Goal: Information Seeking & Learning: Find specific fact

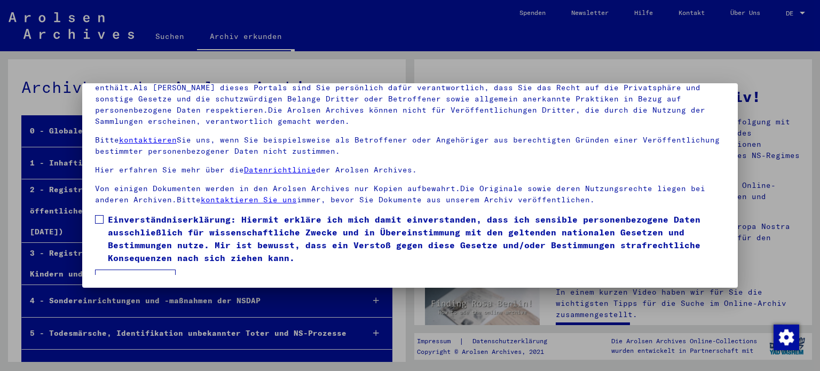
scroll to position [15, 0]
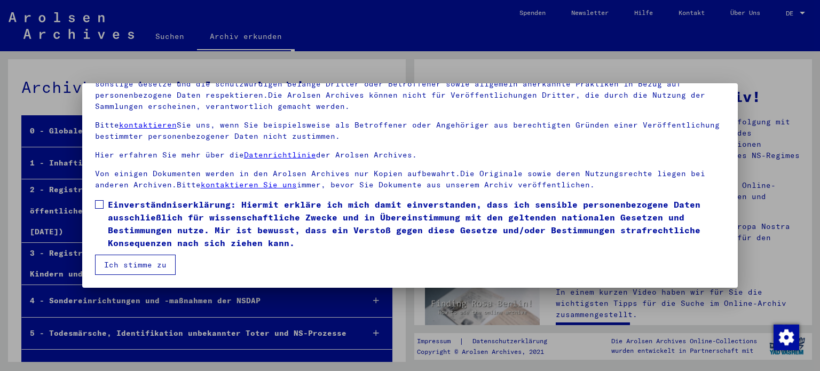
click at [132, 272] on button "Ich stimme zu" at bounding box center [135, 265] width 81 height 20
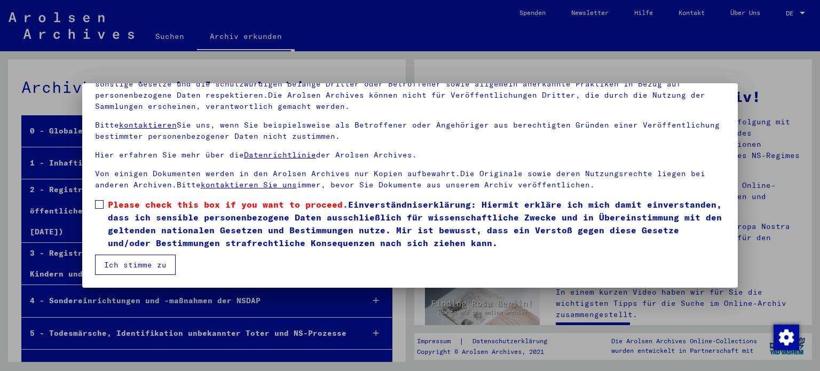
click at [105, 207] on label "Please check this box if you want to proceed. Einverständniserklärung: Hiermit …" at bounding box center [410, 223] width 631 height 51
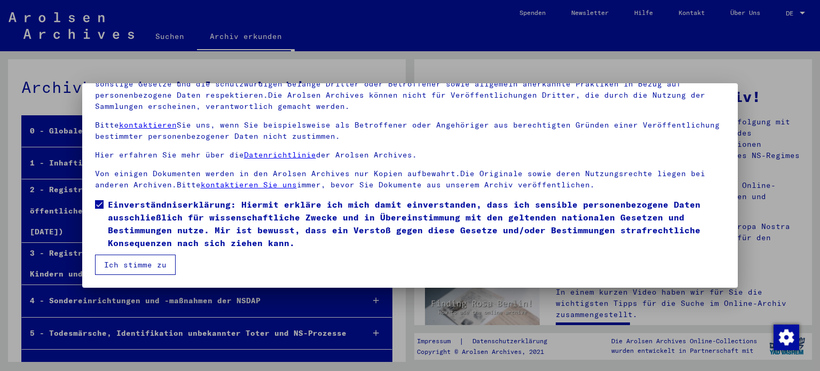
click at [129, 256] on button "Ich stimme zu" at bounding box center [135, 265] width 81 height 20
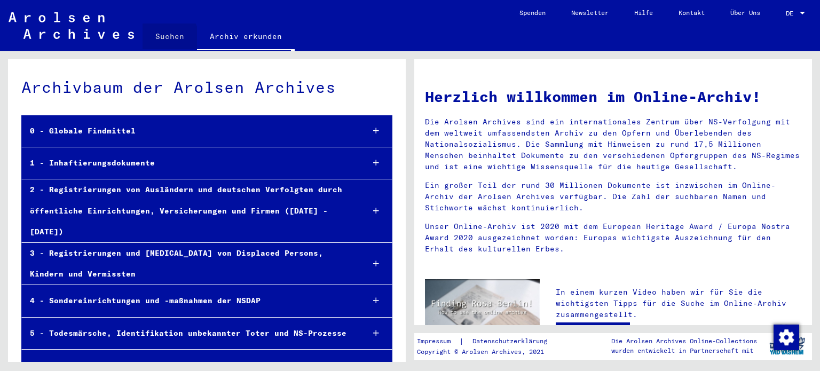
click at [150, 44] on link "Suchen" at bounding box center [170, 36] width 54 height 26
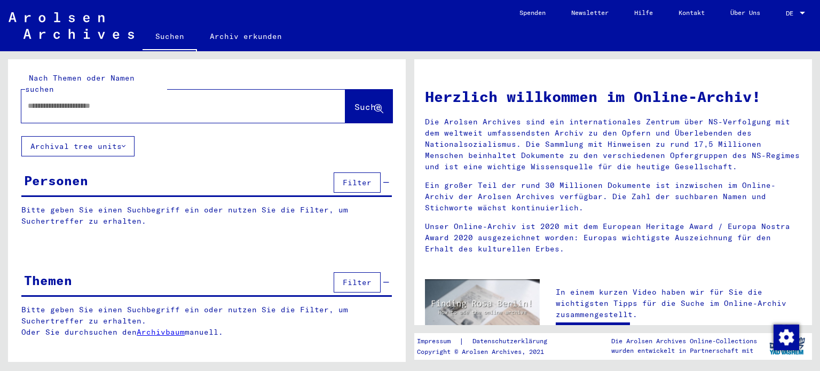
click at [198, 100] on input "text" at bounding box center [171, 105] width 286 height 11
type input "**********"
click at [355, 101] on span "Suche" at bounding box center [368, 106] width 27 height 11
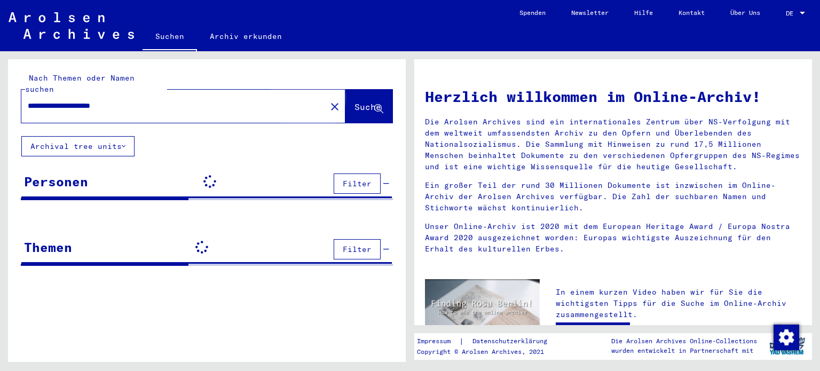
click at [355, 101] on span "Suche" at bounding box center [368, 106] width 27 height 11
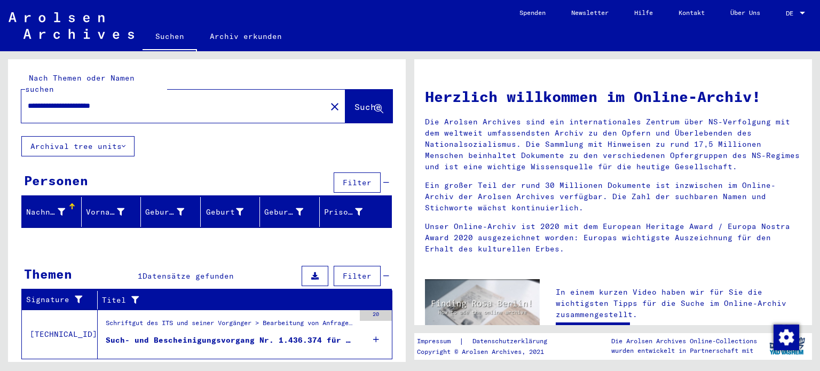
click at [210, 335] on div "Such- und Bescheinigungsvorgang Nr. 1.436.374 für [PERSON_NAME][GEOGRAPHIC_DATA…" at bounding box center [230, 340] width 249 height 11
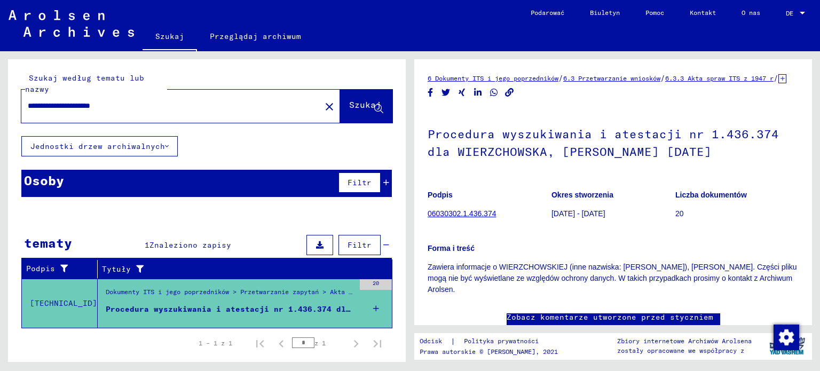
click at [584, 294] on font "Zawiera informacje o WIERZCHOWSKIEJ (inne nazwiska: [PERSON_NAME]), [PERSON_NAM…" at bounding box center [613, 278] width 370 height 31
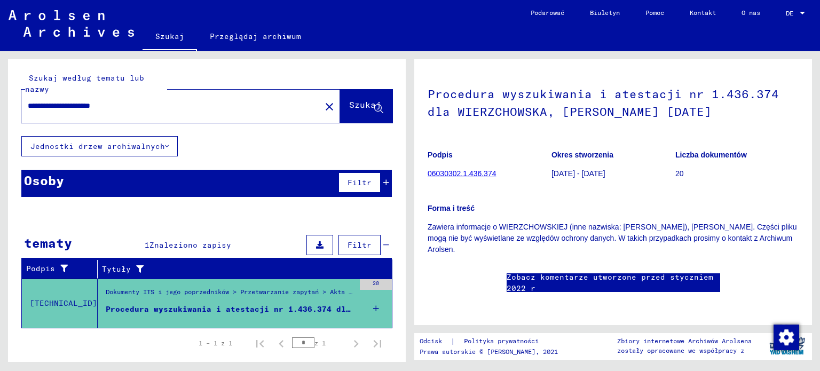
scroll to position [43, 0]
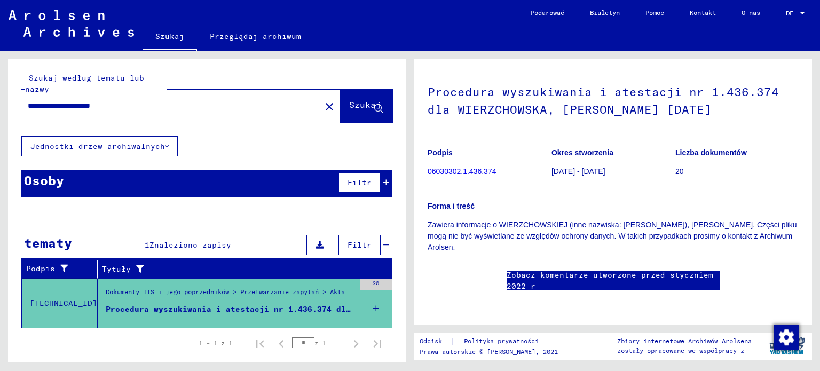
click at [591, 280] on link "Zobacz komentarze utworzone przed styczniem 2022 r" at bounding box center [614, 281] width 214 height 22
click at [481, 176] on font "06030302.1.436.374" at bounding box center [462, 171] width 68 height 9
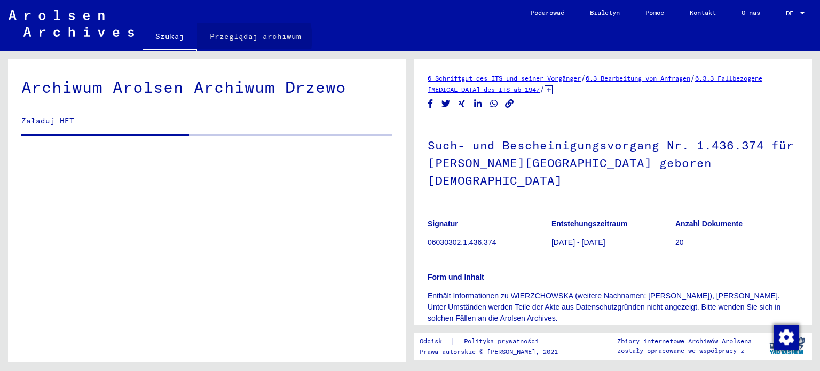
click at [253, 38] on font "Przeglądaj archiwum" at bounding box center [255, 37] width 91 height 10
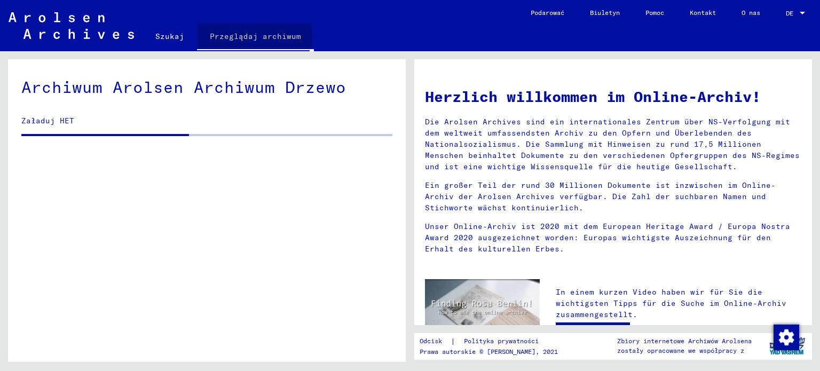
click at [253, 38] on font "Przeglądaj archiwum" at bounding box center [255, 37] width 91 height 10
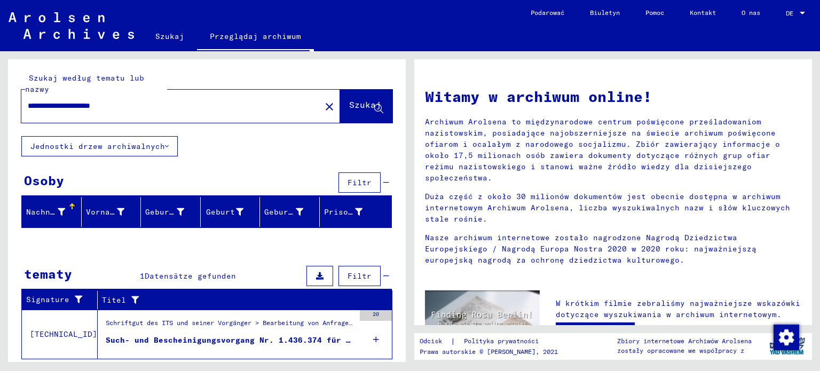
drag, startPoint x: 180, startPoint y: 102, endPoint x: 77, endPoint y: 104, distance: 103.1
click at [77, 104] on input "**********" at bounding box center [168, 105] width 280 height 11
type input "**********"
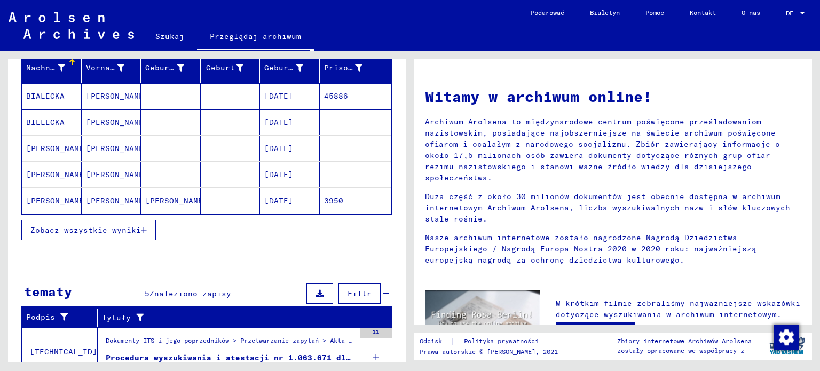
scroll to position [143, 0]
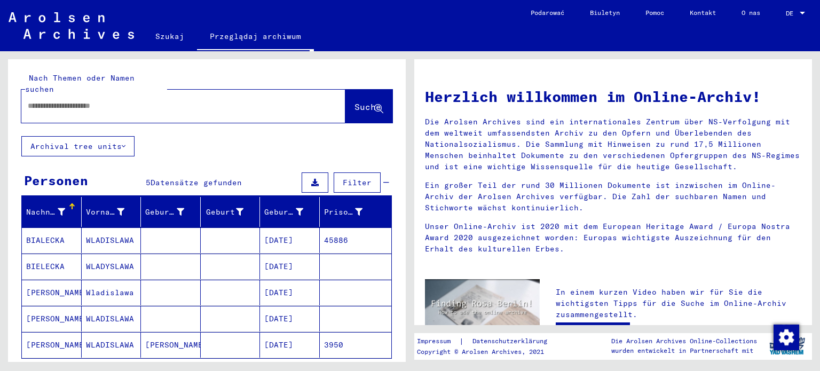
type input "**********"
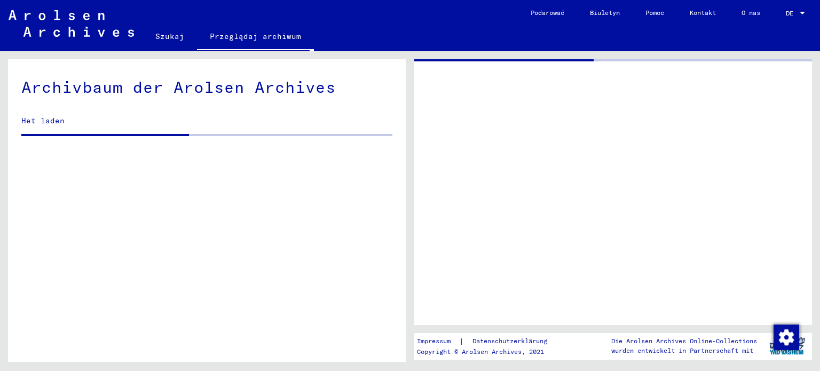
drag, startPoint x: 399, startPoint y: 153, endPoint x: 397, endPoint y: 164, distance: 10.9
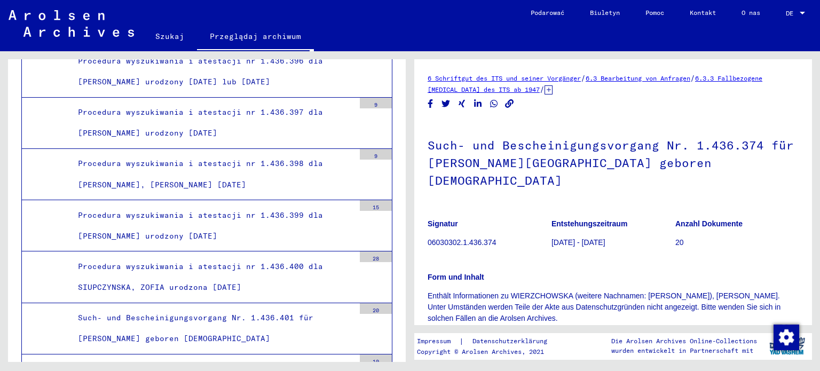
scroll to position [39660, 0]
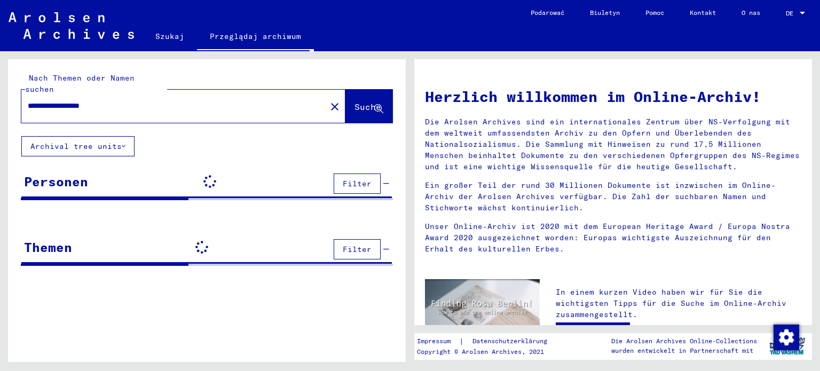
drag, startPoint x: 172, startPoint y: 98, endPoint x: 0, endPoint y: 89, distance: 172.7
click at [0, 89] on div "**********" at bounding box center [205, 206] width 410 height 311
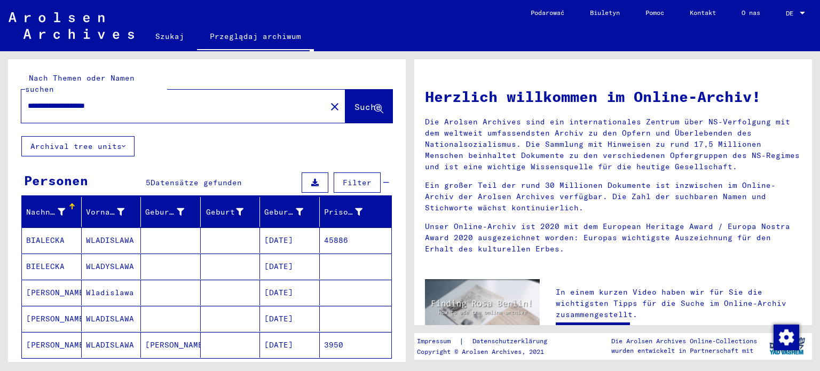
type input "**********"
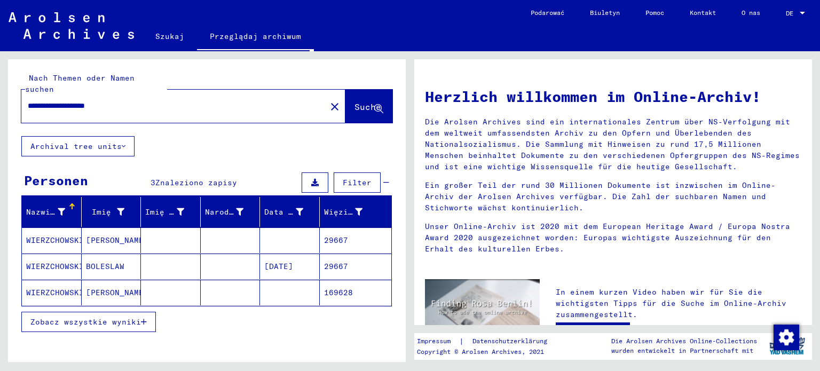
click at [41, 236] on font "WIERZCHOWSKI" at bounding box center [55, 241] width 58 height 10
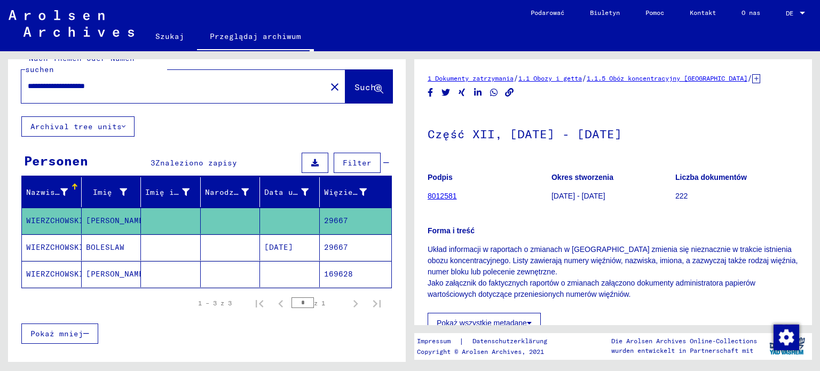
scroll to position [21, 0]
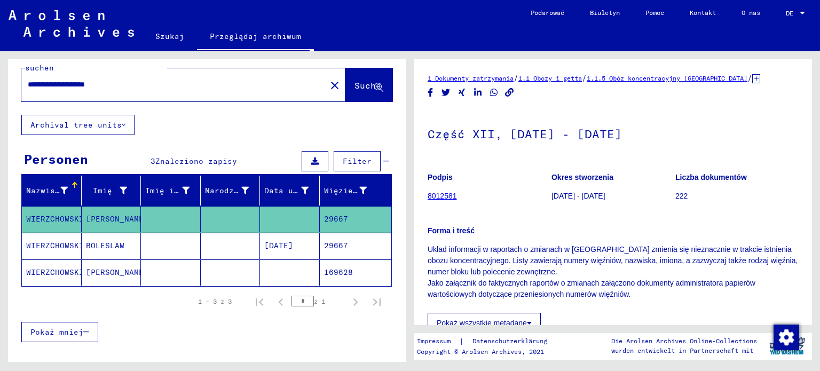
click at [47, 241] on font "WIERZCHOWSKI" at bounding box center [55, 246] width 58 height 10
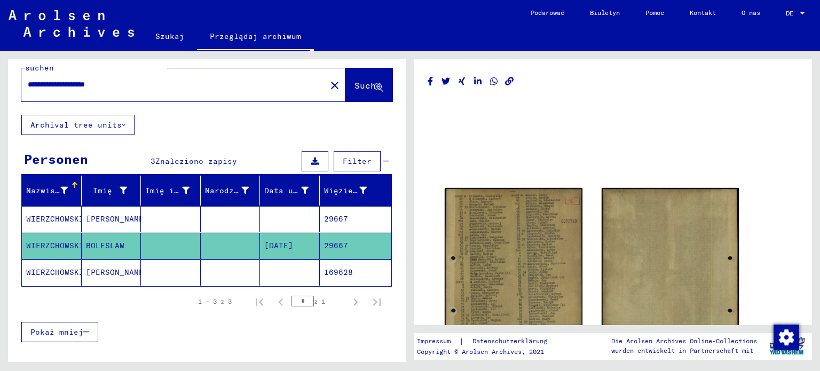
click at [45, 268] on font "WIERZCHOWSKI" at bounding box center [55, 273] width 58 height 10
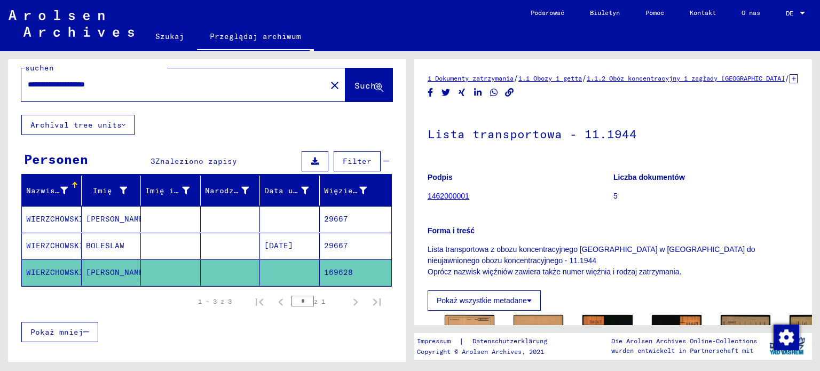
click at [123, 206] on mat-cell "[PERSON_NAME]" at bounding box center [112, 219] width 60 height 26
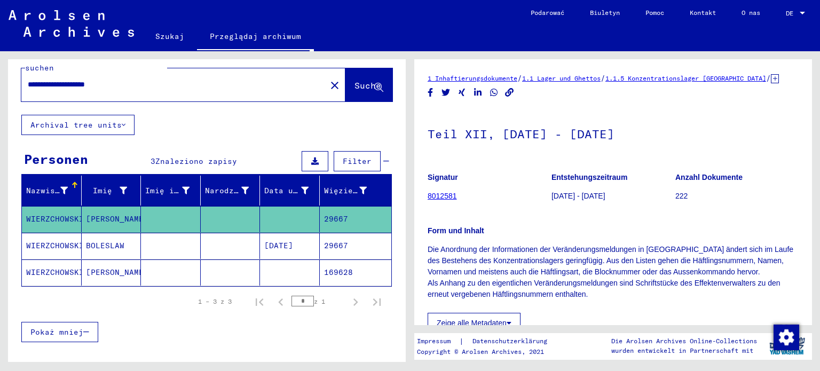
drag, startPoint x: 820, startPoint y: 96, endPoint x: 810, endPoint y: 79, distance: 19.6
click at [810, 79] on div "1 Inhaftierungsdokumente / 1.1 Lager und Ghettos / 1.1.5 Konzentrationslager [G…" at bounding box center [616, 206] width 410 height 311
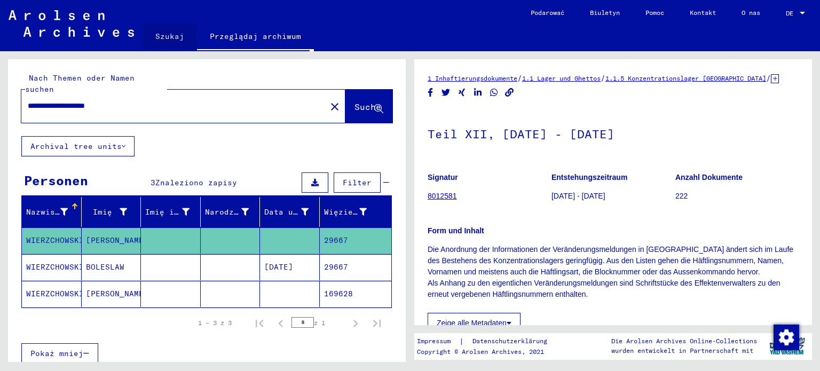
click at [177, 44] on font "Szukaj" at bounding box center [169, 36] width 29 height 17
